Goal: Transaction & Acquisition: Subscribe to service/newsletter

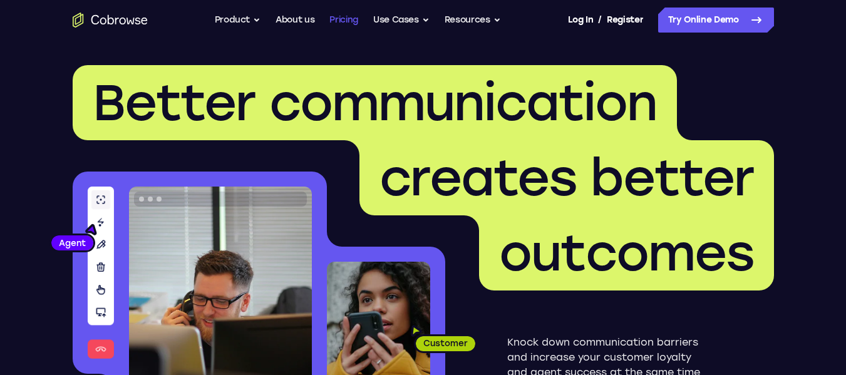
click at [340, 19] on link "Pricing" at bounding box center [343, 20] width 29 height 25
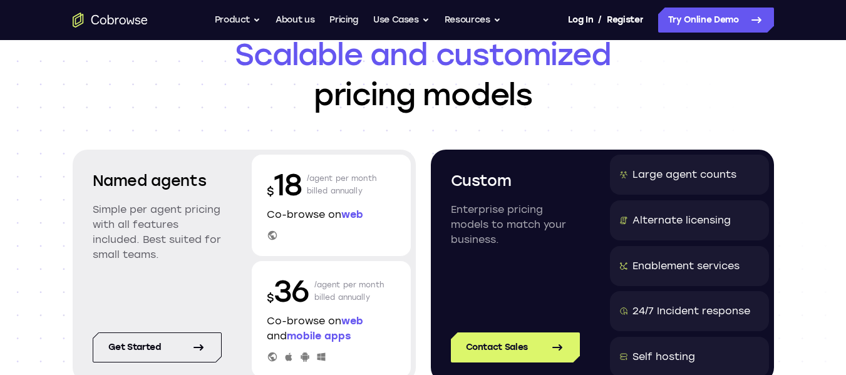
scroll to position [125, 0]
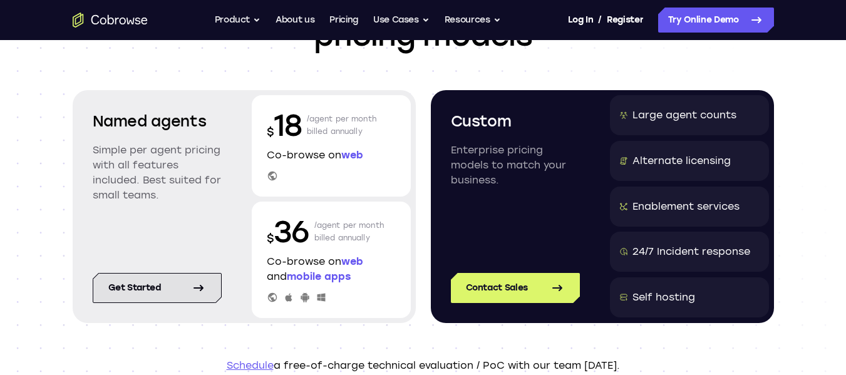
click at [182, 286] on link "Get started" at bounding box center [157, 288] width 129 height 30
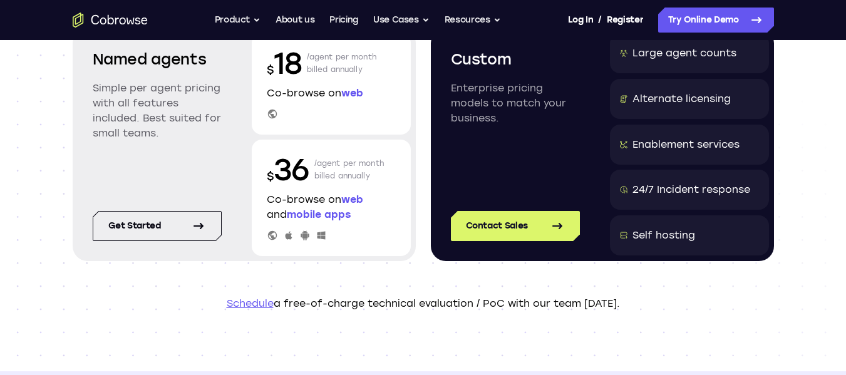
scroll to position [188, 0]
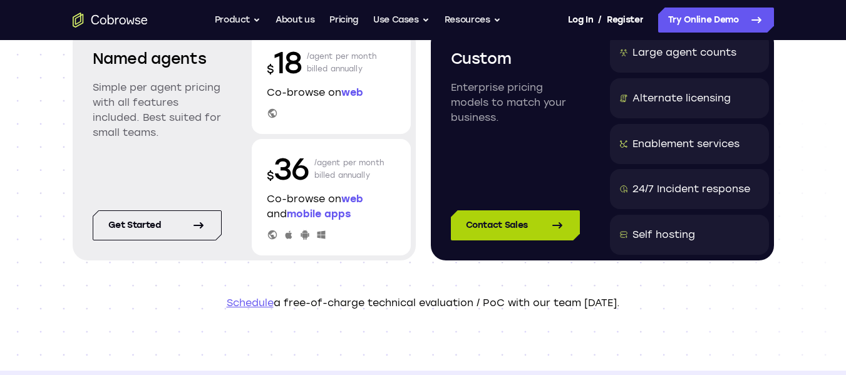
click at [495, 215] on link "Contact Sales" at bounding box center [515, 225] width 129 height 30
